Goal: Find specific page/section: Find specific page/section

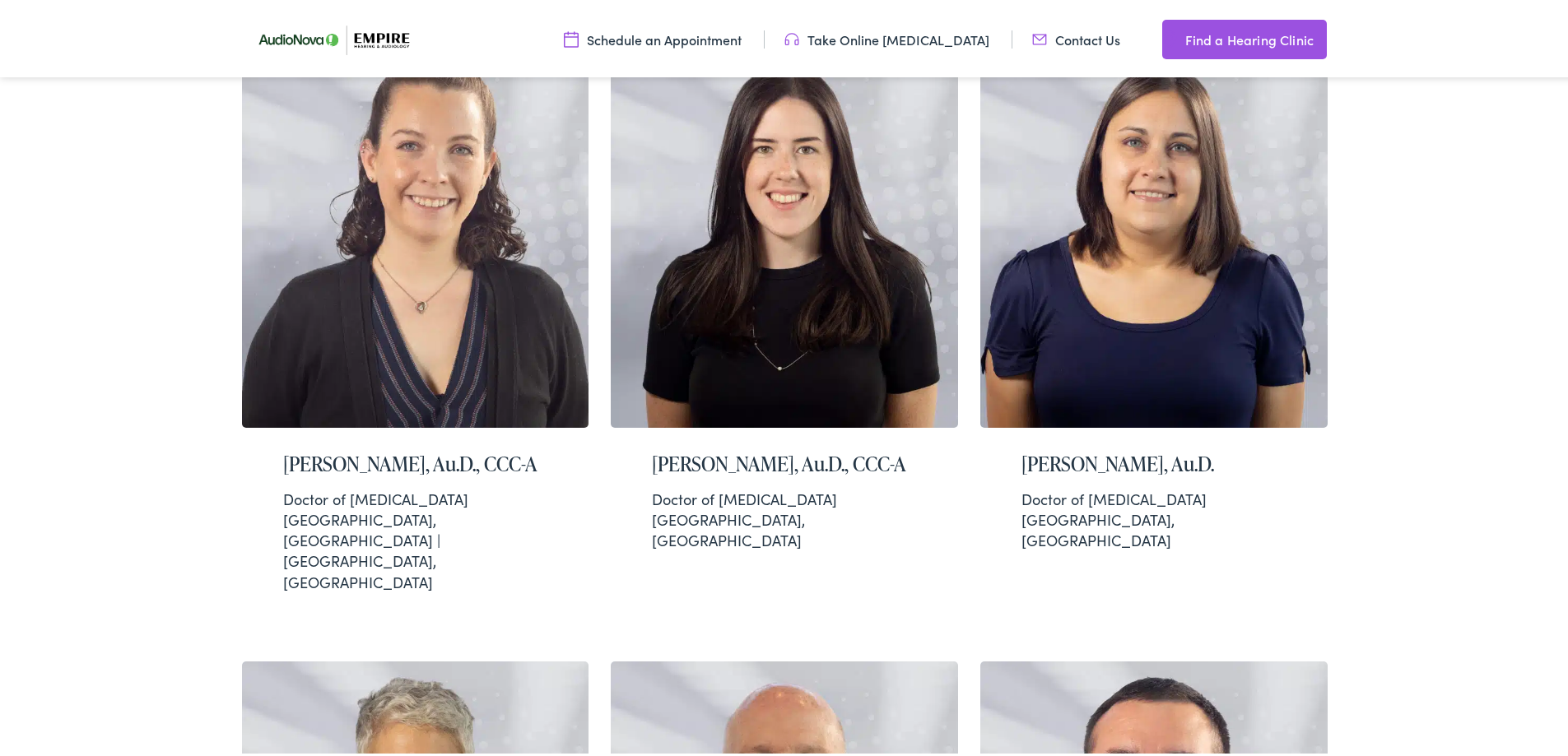
scroll to position [2876, 0]
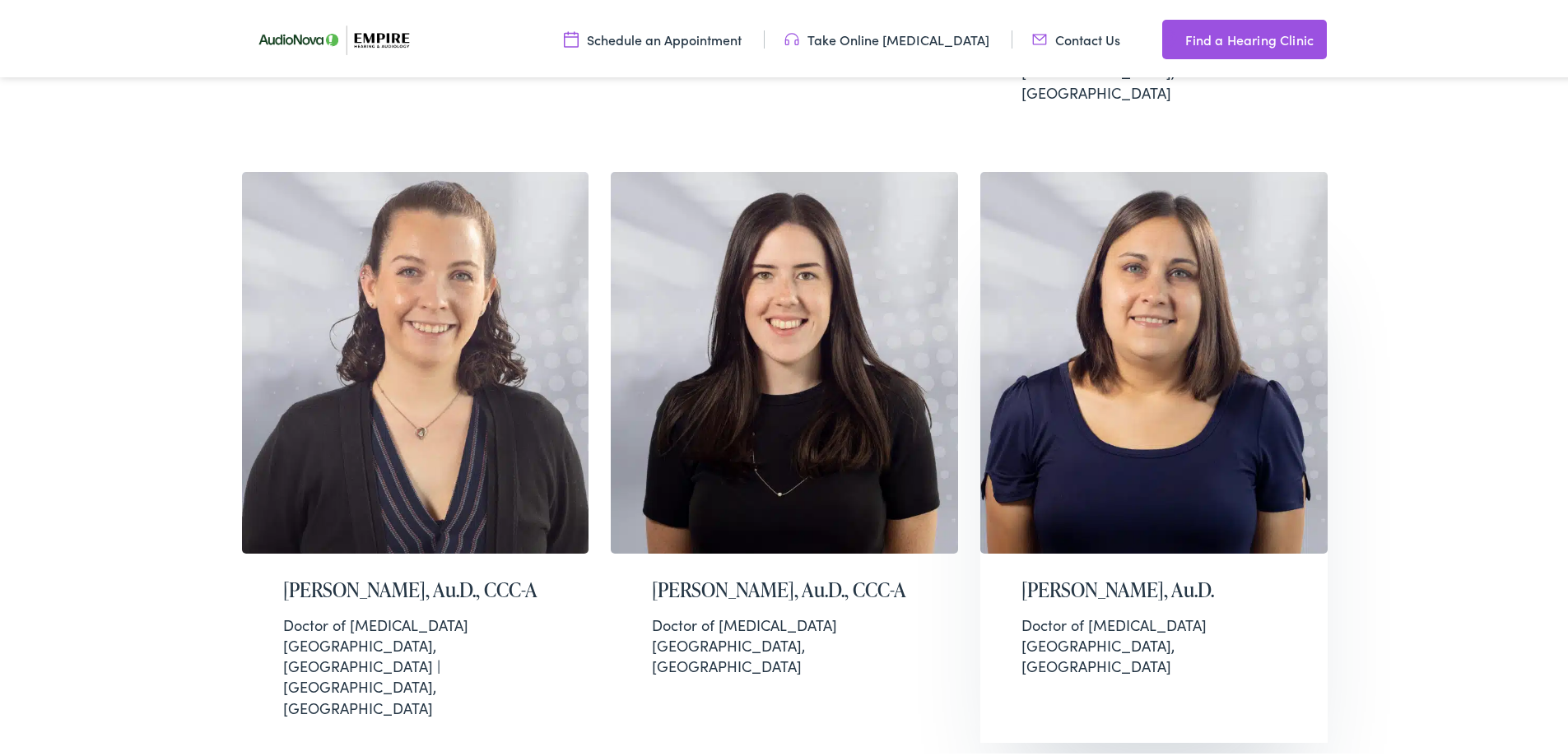
click at [1247, 551] on div "[PERSON_NAME], Au.D. Doctor of [MEDICAL_DATA] [GEOGRAPHIC_DATA], [GEOGRAPHIC_DA…" at bounding box center [1153, 624] width 347 height 148
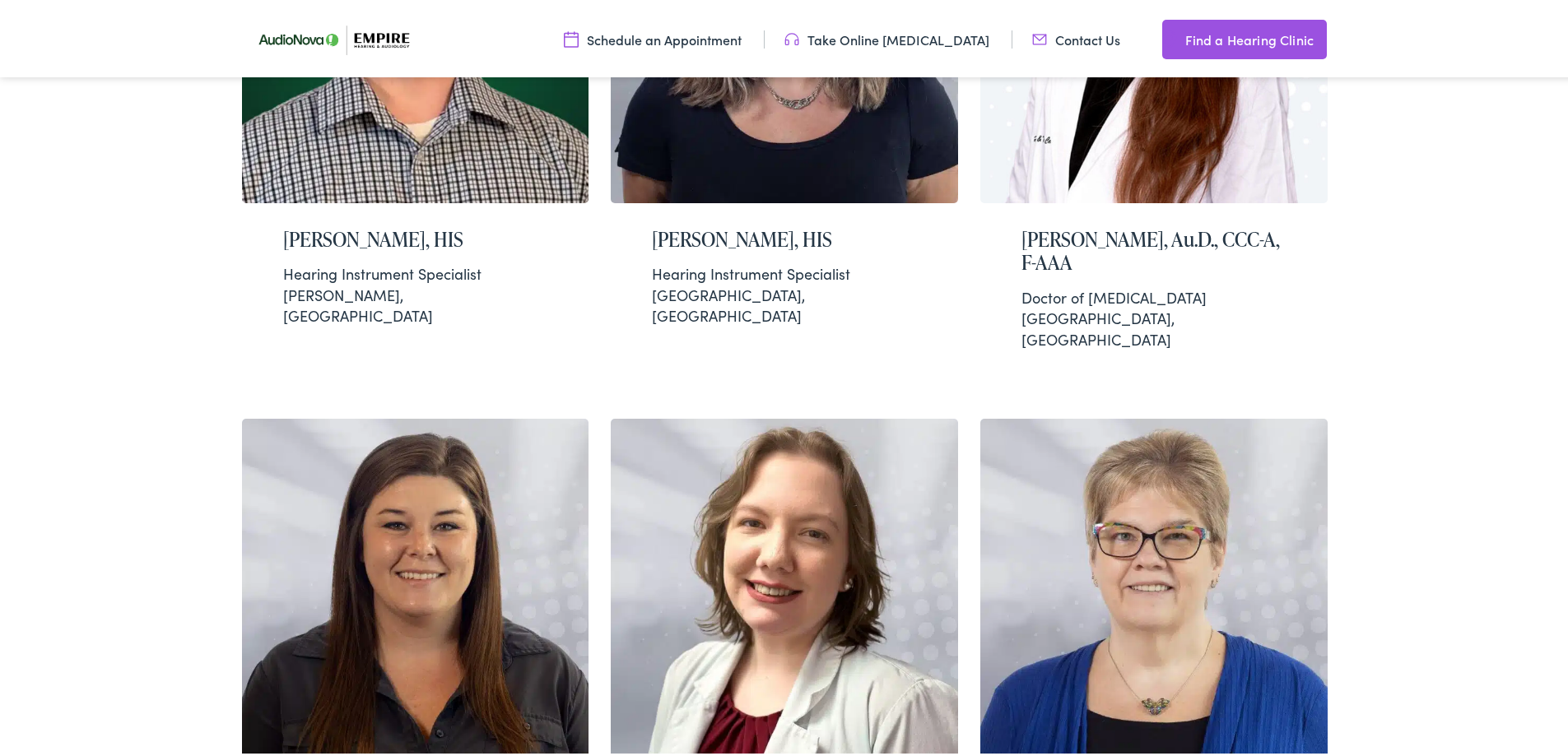
scroll to position [1815, 0]
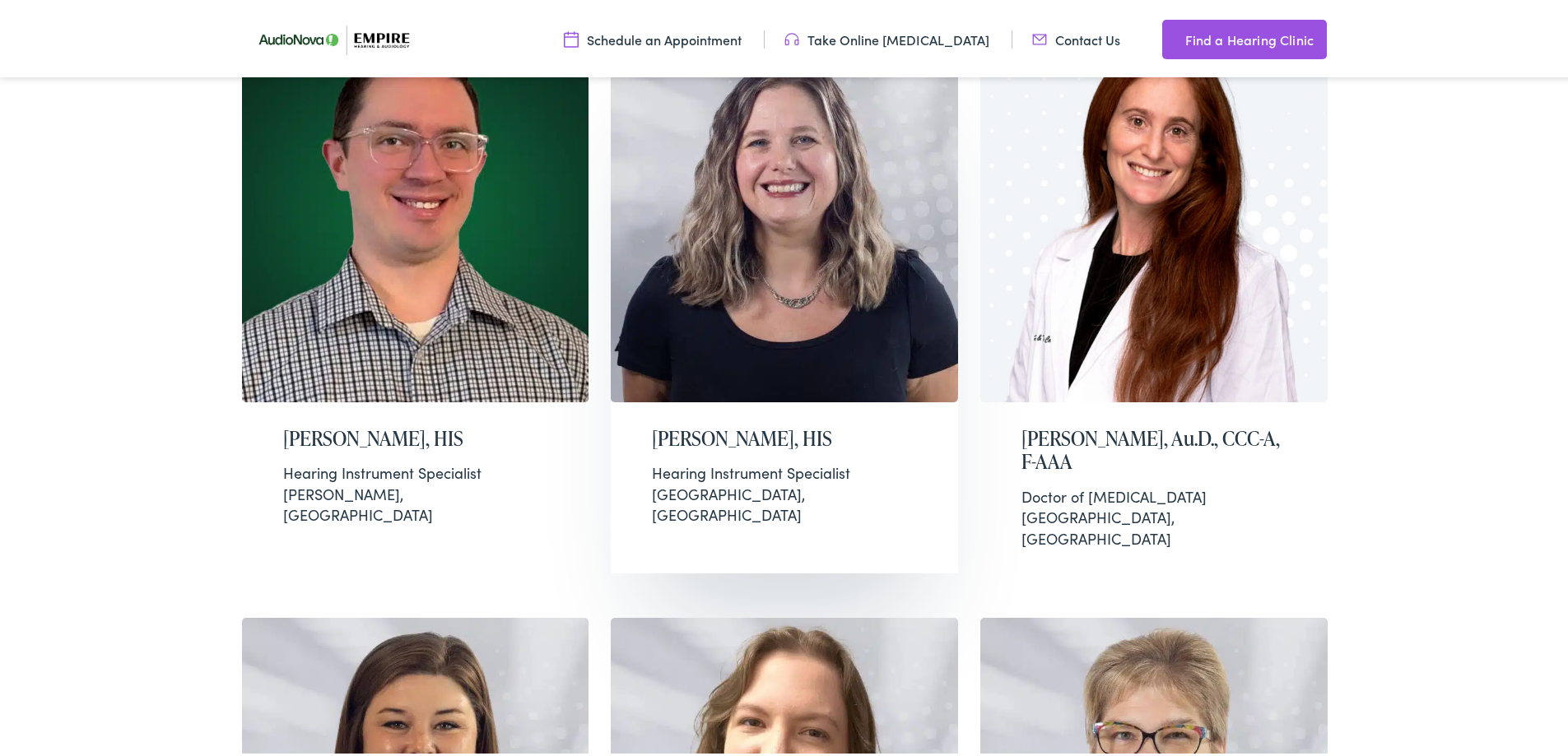
click at [780, 424] on h2 "Crystal S. Thomas, HIS" at bounding box center [784, 435] width 265 height 24
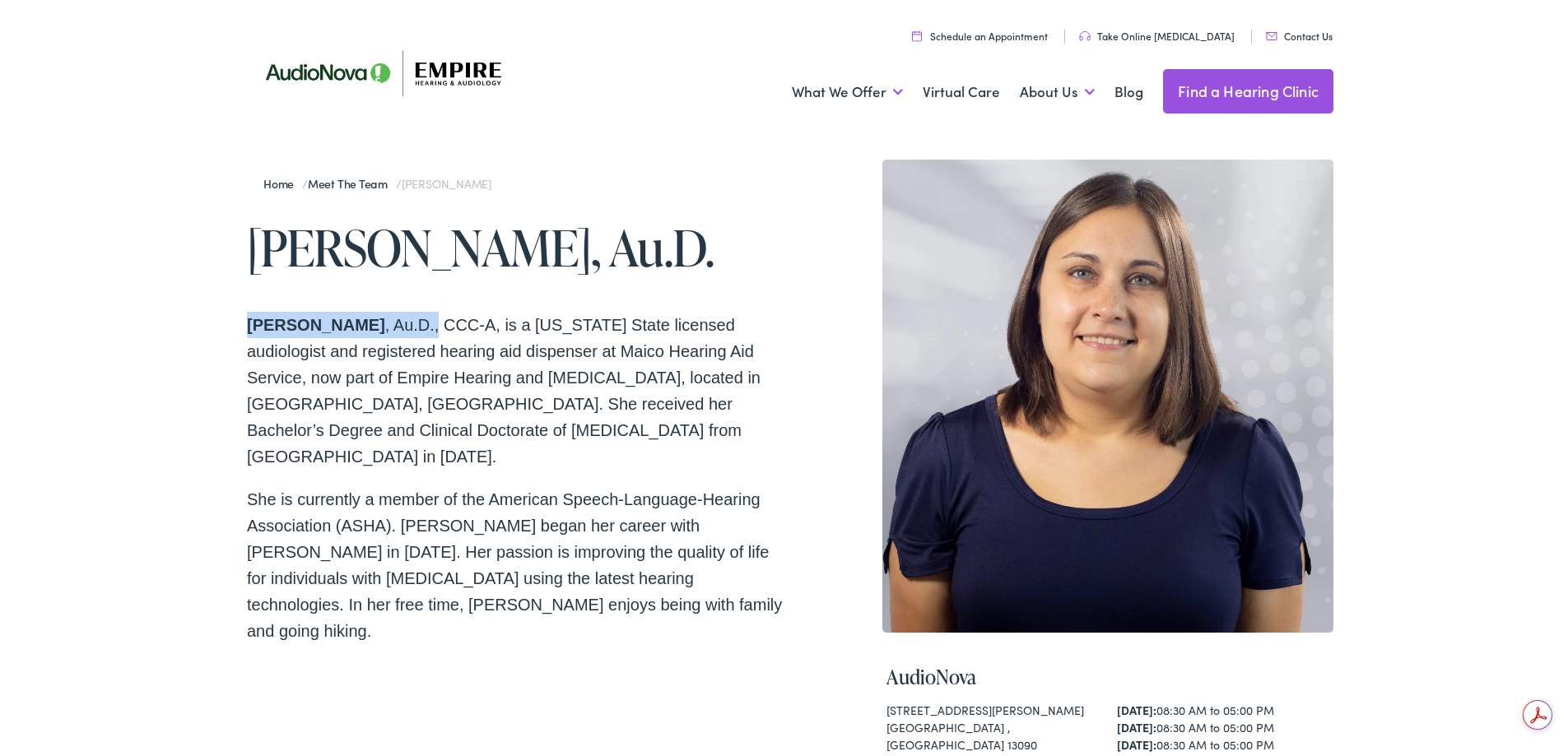
drag, startPoint x: 230, startPoint y: 322, endPoint x: 393, endPoint y: 317, distance: 163.1
click at [393, 317] on div "Home / Meet the Team / Lisa Thomas Lisa Thomas, Au.D. Lisa Thomas , Au.D., CCC-…" at bounding box center [790, 643] width 1580 height 1022
copy p "Lisa Thomas , Au.D.,"
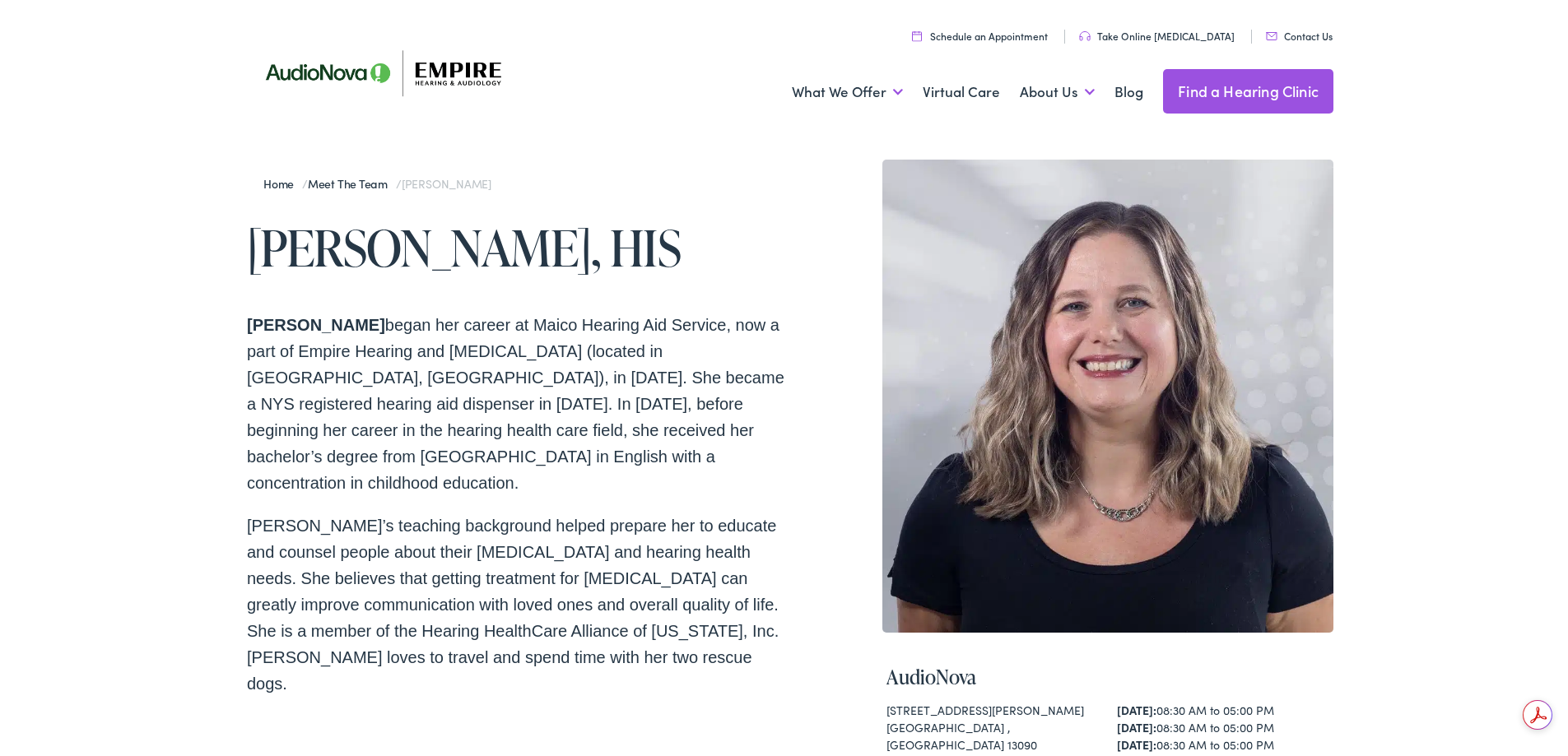
drag, startPoint x: 232, startPoint y: 321, endPoint x: 360, endPoint y: 335, distance: 128.8
click at [360, 335] on div "Home / Meet the Team / Crystal S. Thomas Crystal S. Thomas, HIS Crystal Thomas …" at bounding box center [790, 643] width 1580 height 1022
copy strong "Crystal Thomas"
drag, startPoint x: 129, startPoint y: 132, endPoint x: 83, endPoint y: 134, distance: 46.0
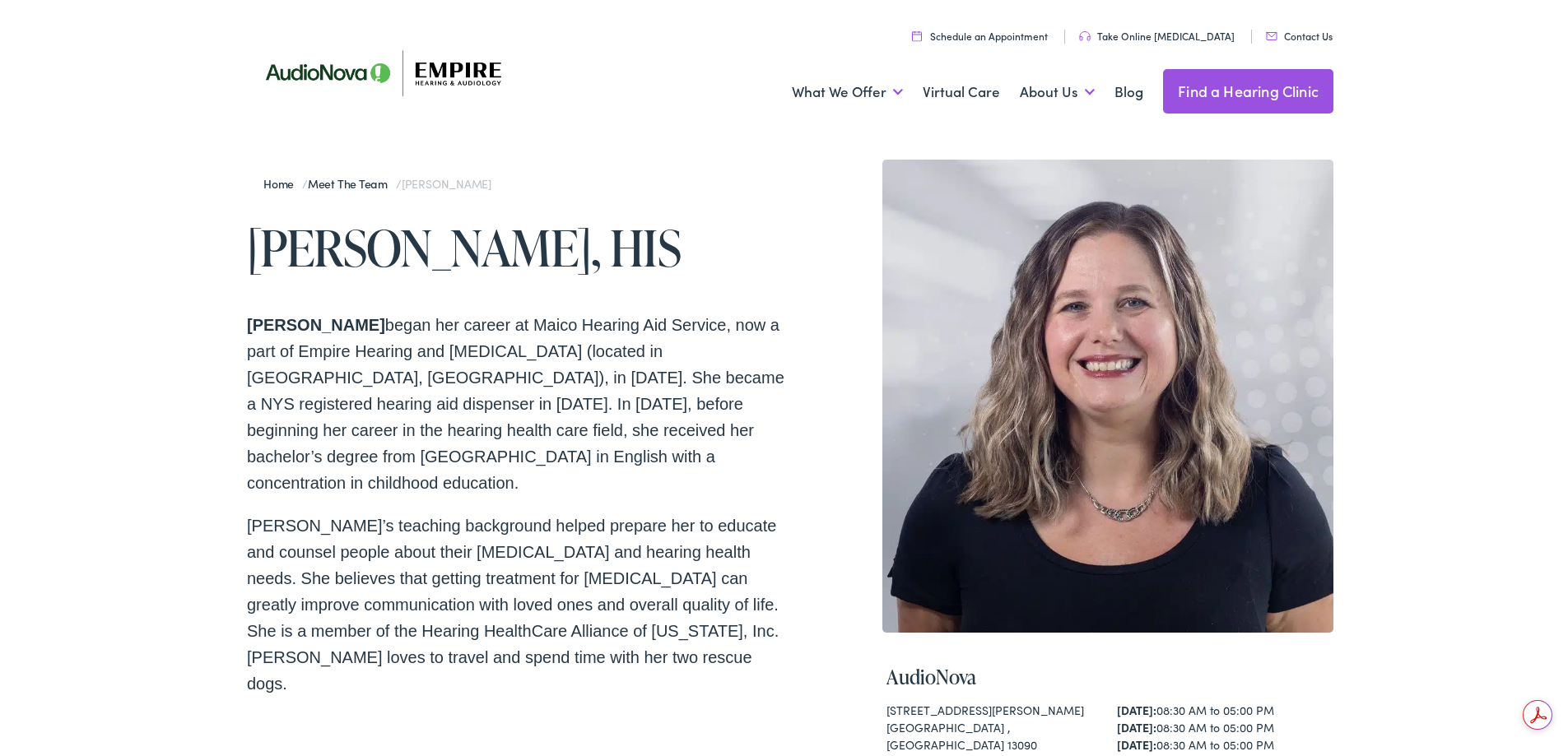
click at [129, 132] on div "Home / Meet the Team / Crystal S. Thomas Crystal S. Thomas, HIS Crystal Thomas …" at bounding box center [790, 643] width 1580 height 1022
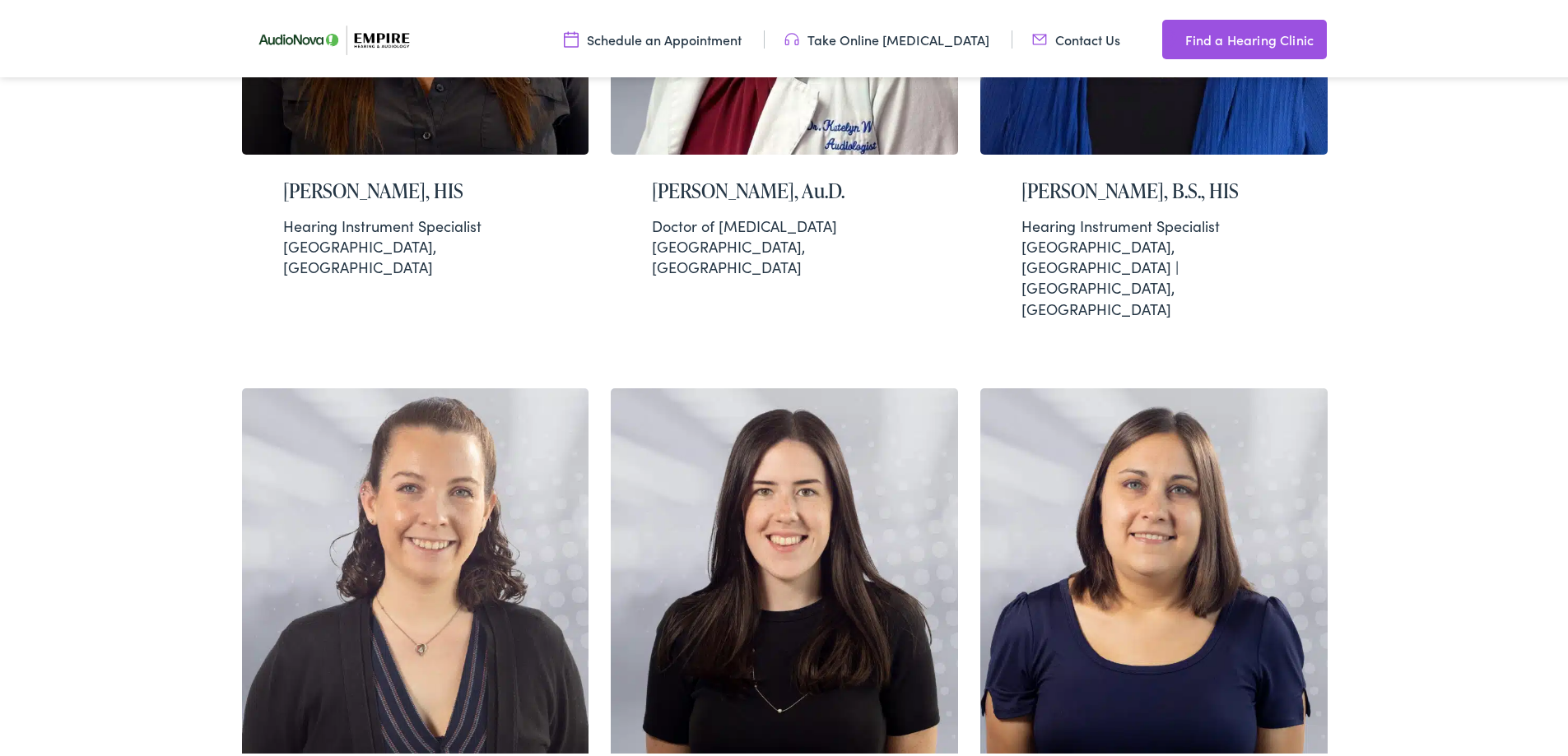
scroll to position [2781, 0]
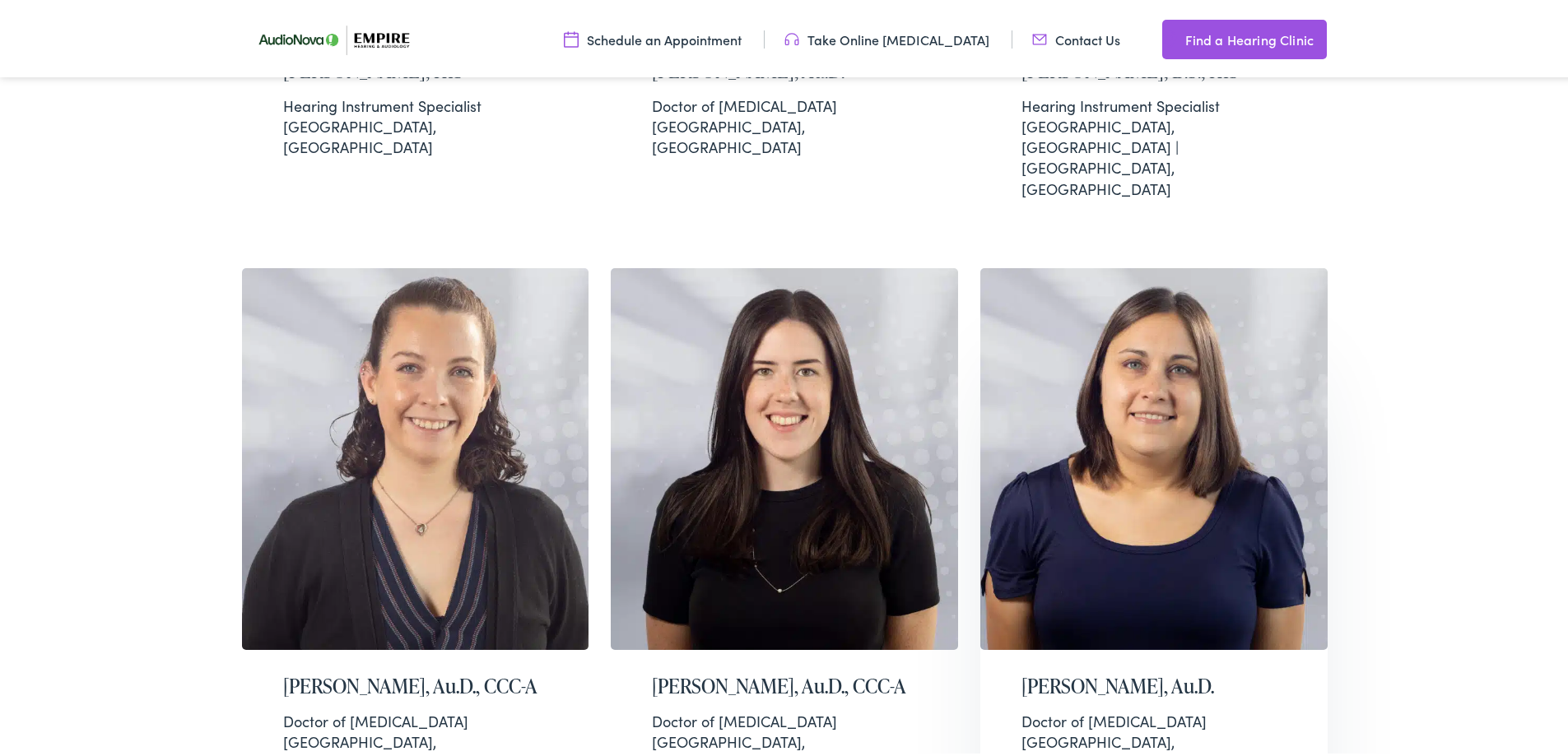
click at [1138, 671] on h2 "[PERSON_NAME], Au.D." at bounding box center [1153, 683] width 265 height 24
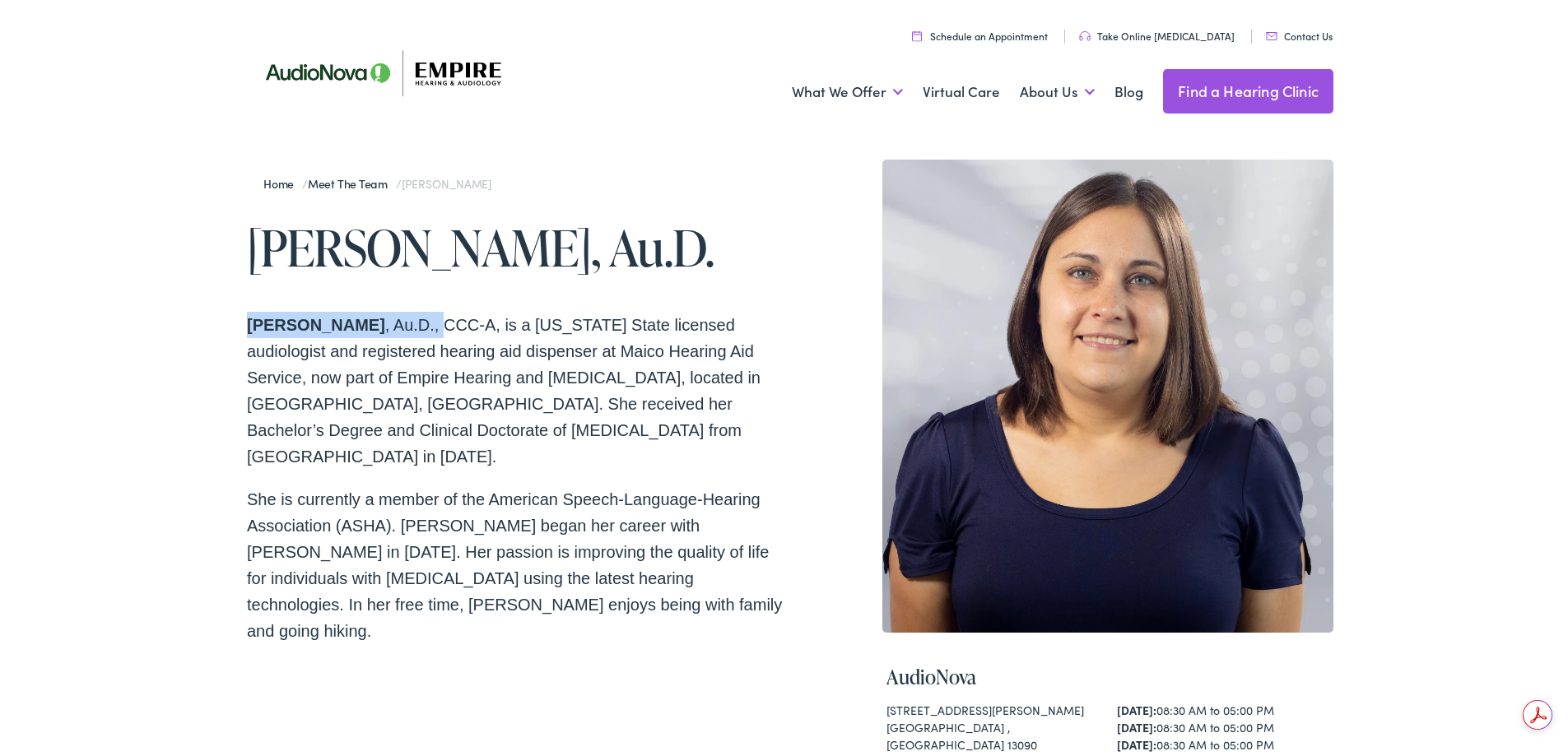
drag, startPoint x: 239, startPoint y: 319, endPoint x: 401, endPoint y: 322, distance: 162.0
click at [401, 322] on div "Home / Meet the Team / [PERSON_NAME] [PERSON_NAME], Au.D. [PERSON_NAME]D., CCC-…" at bounding box center [790, 643] width 1580 height 1022
drag, startPoint x: 407, startPoint y: 314, endPoint x: 222, endPoint y: 377, distance: 195.4
click at [224, 475] on div "Home / Meet the Team / [PERSON_NAME] [PERSON_NAME], Au.D. [PERSON_NAME]D., CCC-…" at bounding box center [790, 643] width 1580 height 1022
drag, startPoint x: 231, startPoint y: 319, endPoint x: 385, endPoint y: 326, distance: 154.2
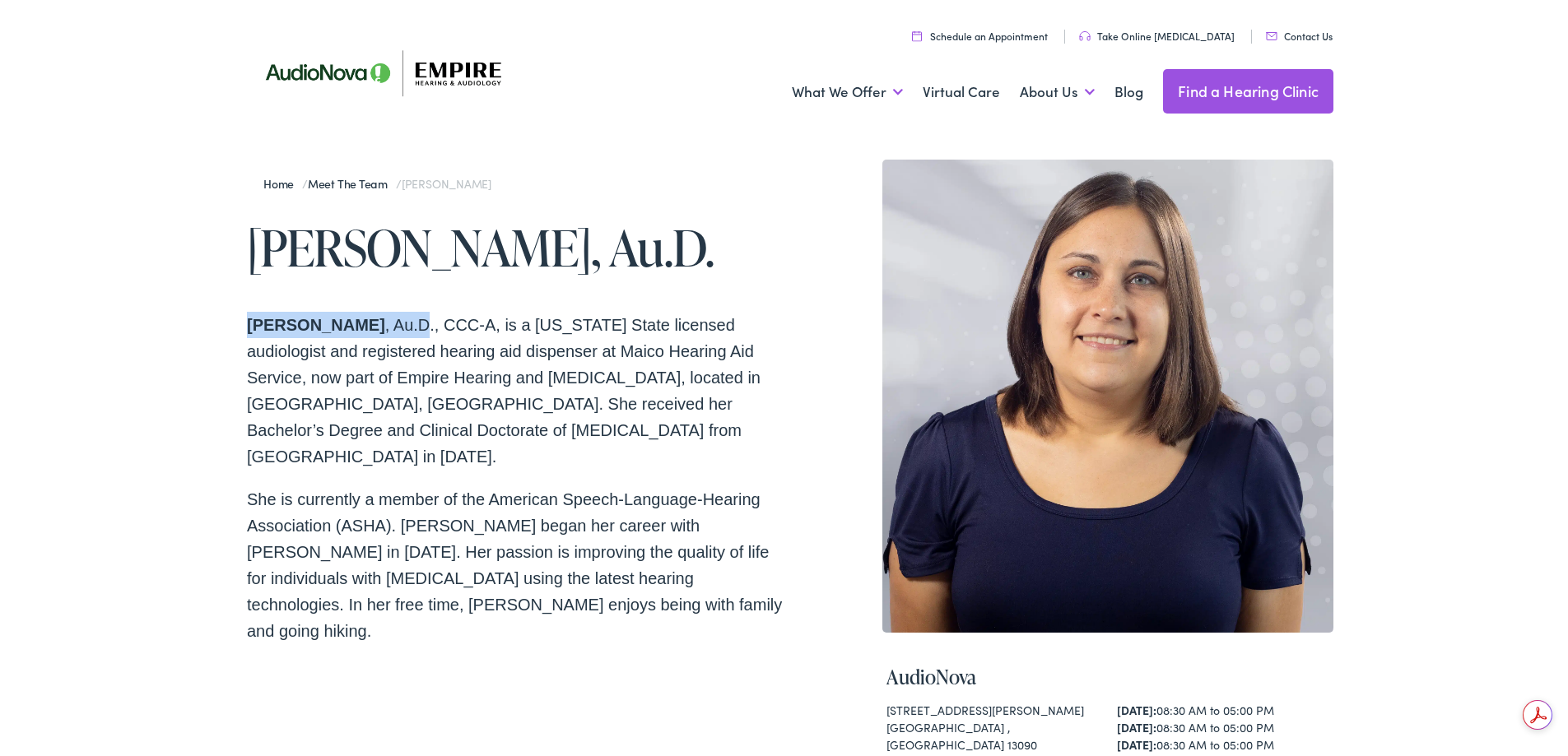
click at [385, 326] on div "Home / Meet the Team / [PERSON_NAME] [PERSON_NAME], Au.D. [PERSON_NAME]D., CCC-…" at bounding box center [790, 643] width 1580 height 1022
copy p "[PERSON_NAME] , Au.D"
click at [34, 463] on div "Home / Meet the Team / [PERSON_NAME] [PERSON_NAME], Au.D. [PERSON_NAME]D., CCC-…" at bounding box center [790, 643] width 1580 height 1022
